Goal: Task Accomplishment & Management: Use online tool/utility

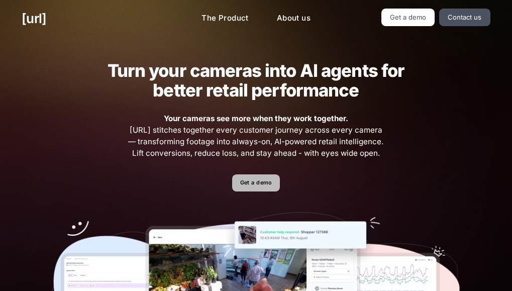
click at [260, 178] on link "Get a demo" at bounding box center [256, 183] width 48 height 18
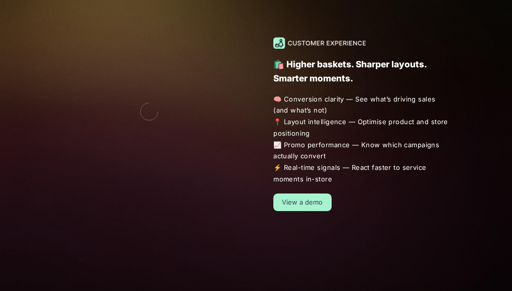
scroll to position [703, 0]
